Goal: Check status: Check status

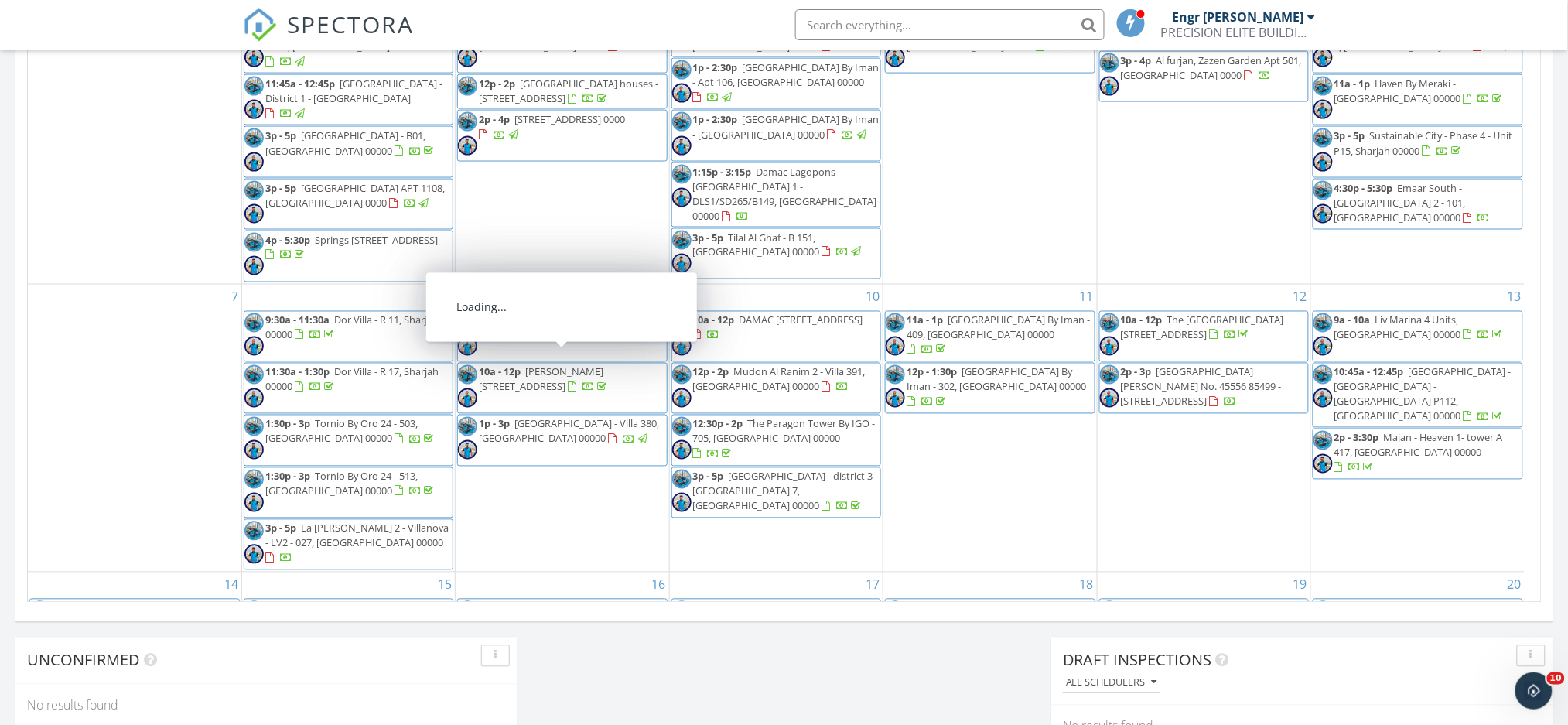
scroll to position [1438, 1601]
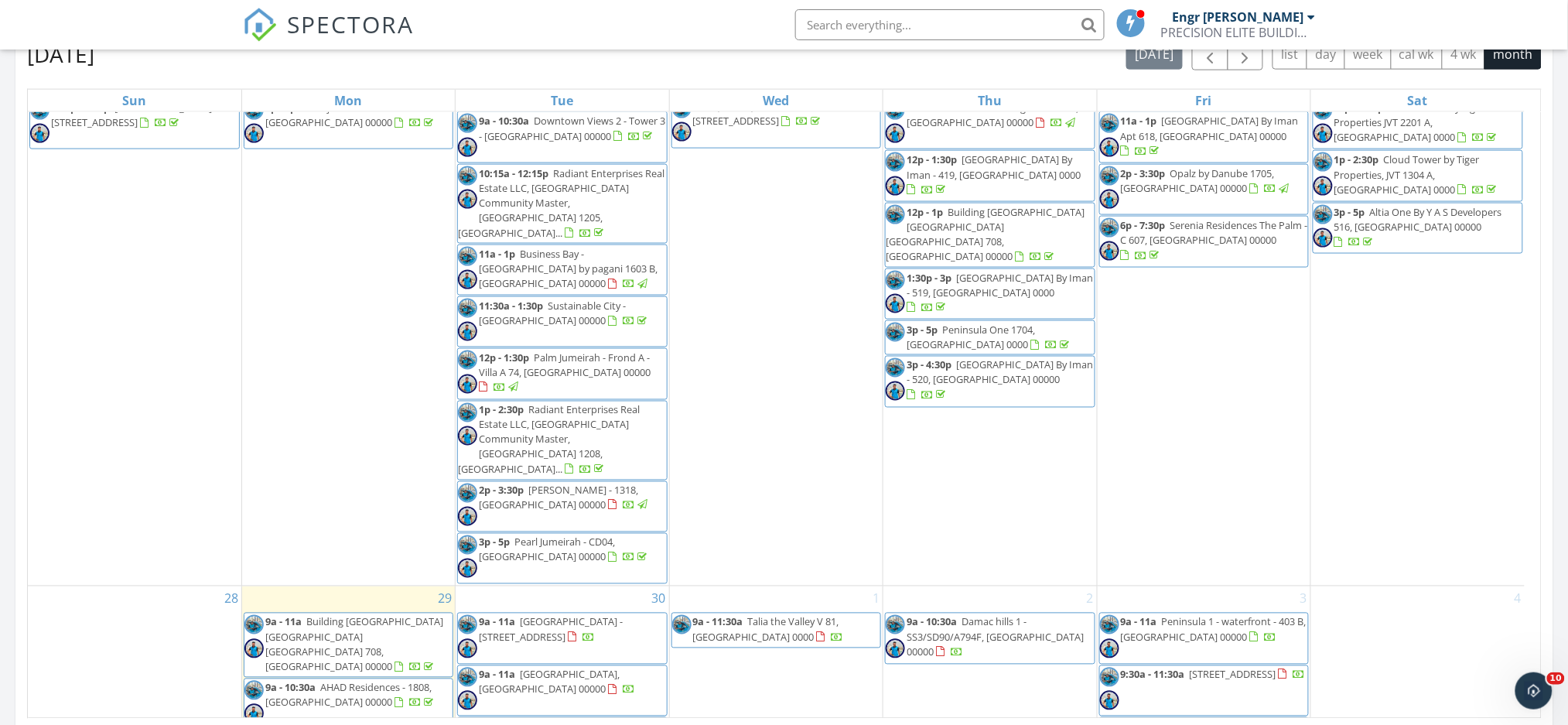
scroll to position [1289, 0]
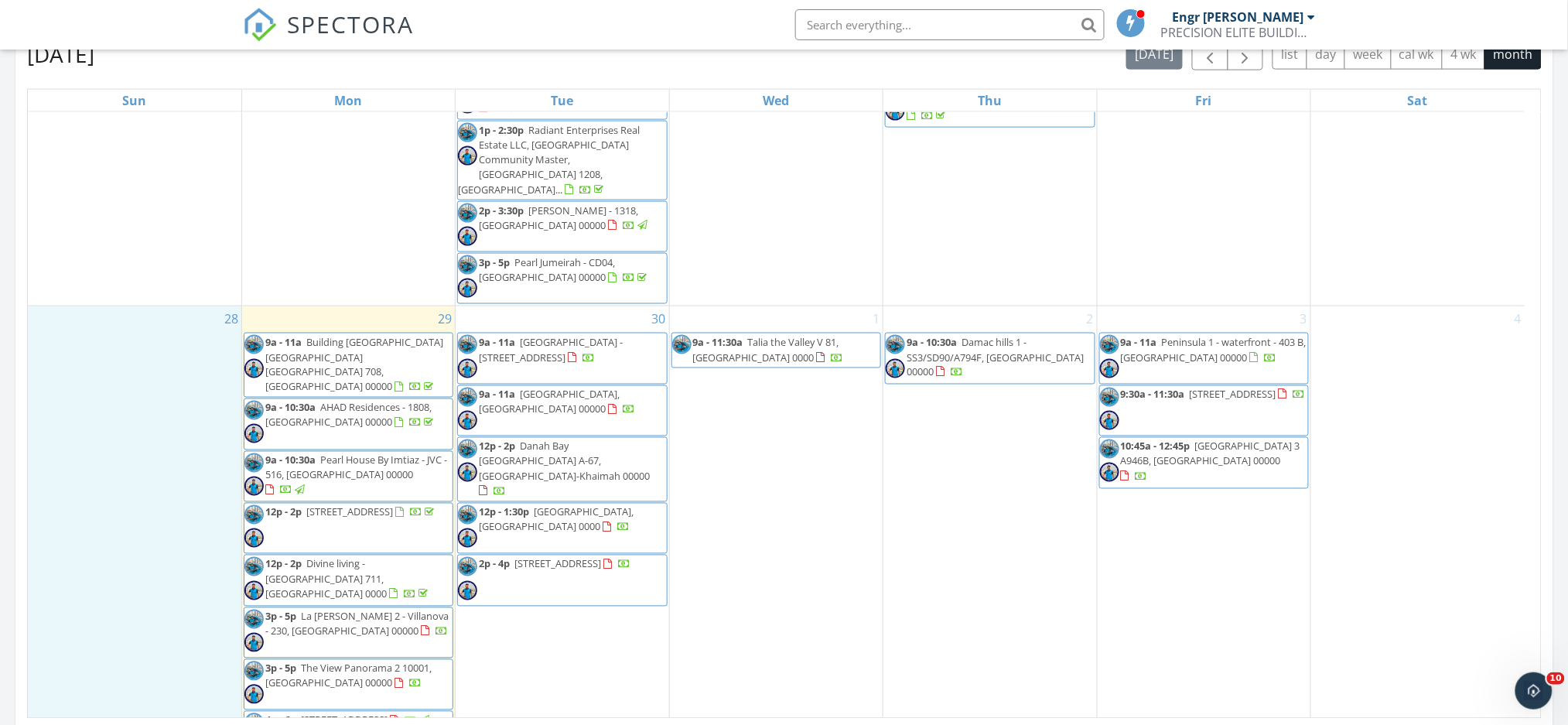
click at [70, 461] on div "28" at bounding box center [134, 534] width 213 height 457
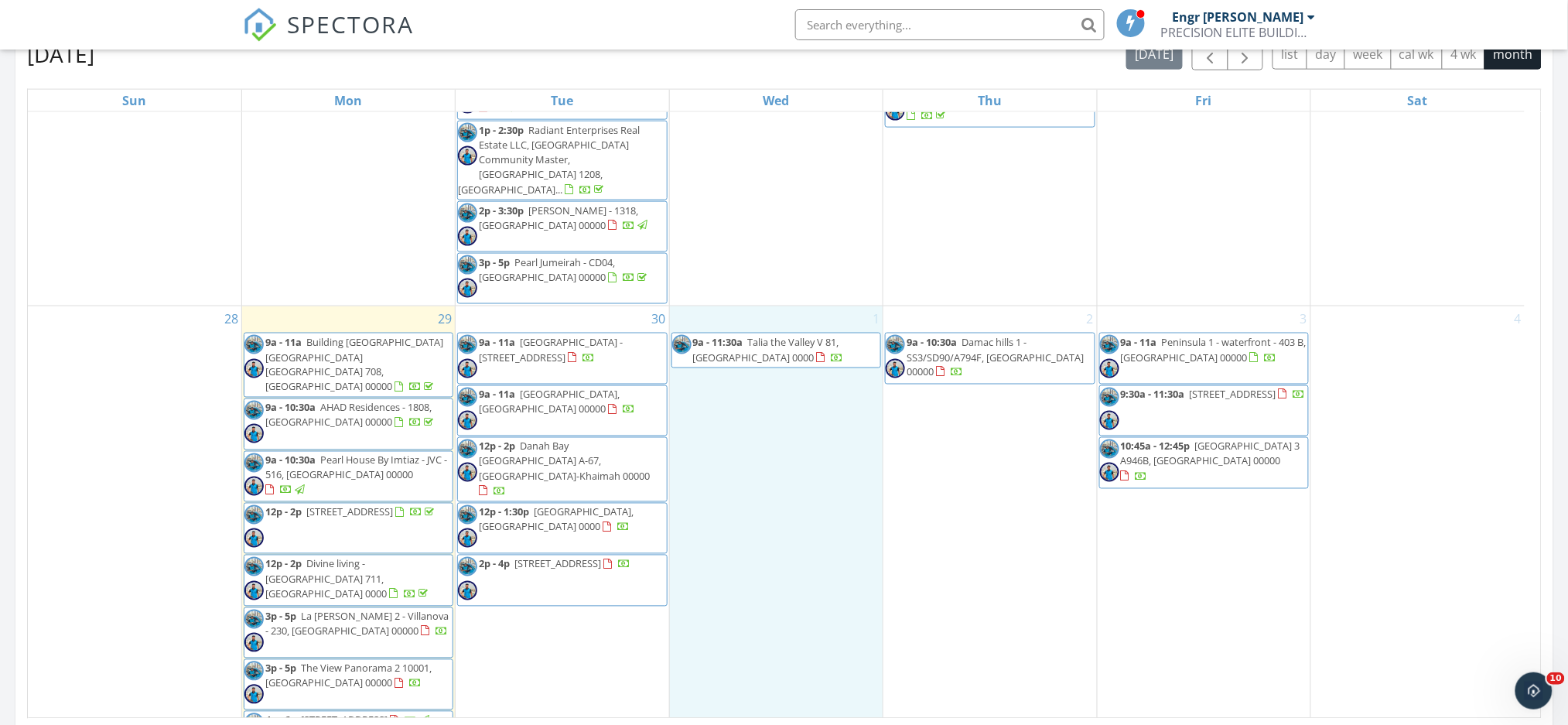
click at [818, 437] on div "1 9a - 11:30a Talia the Valley V 81, Dubai 0000" at bounding box center [776, 534] width 212 height 457
click at [1018, 475] on div "2 9a - 10:30a Damac hills 1 - SS3/SD90/A794F, دبي 00000" at bounding box center [989, 534] width 212 height 457
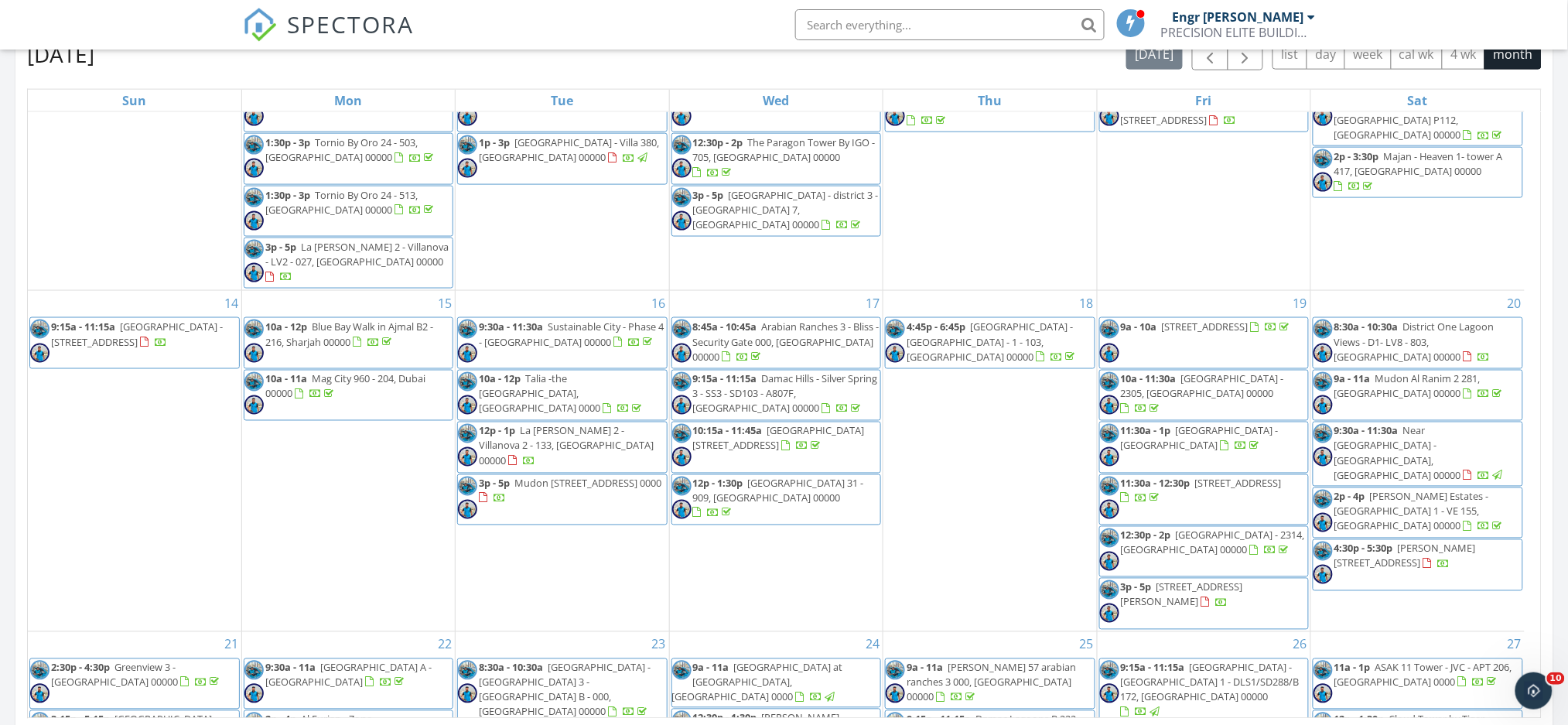
scroll to position [171, 0]
